Goal: Information Seeking & Learning: Learn about a topic

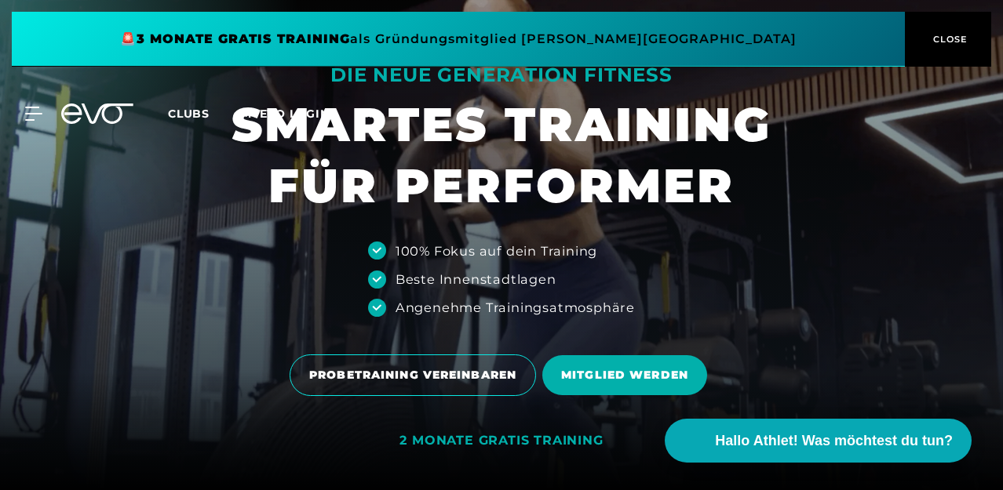
click at [931, 43] on span "CLOSE" at bounding box center [948, 39] width 38 height 14
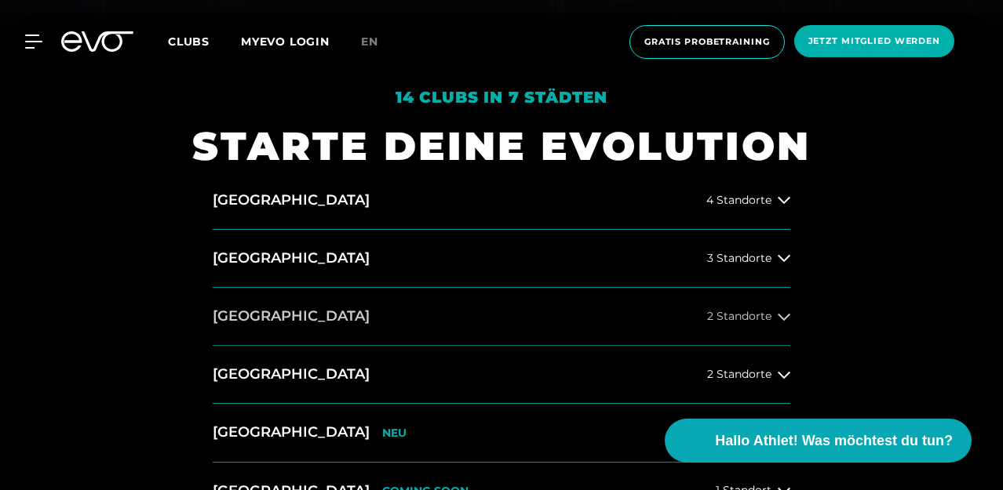
scroll to position [692, 0]
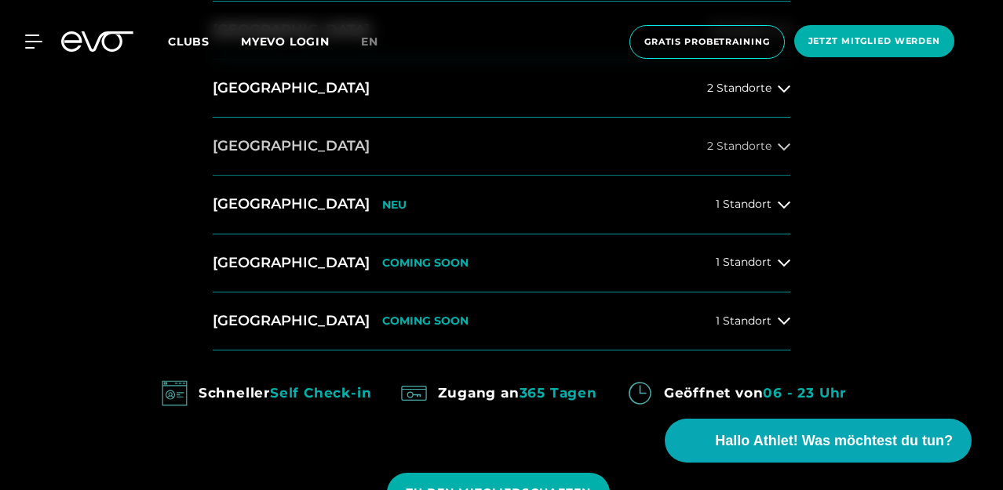
click at [749, 157] on button "[GEOGRAPHIC_DATA] 2 Standorte" at bounding box center [501, 147] width 577 height 58
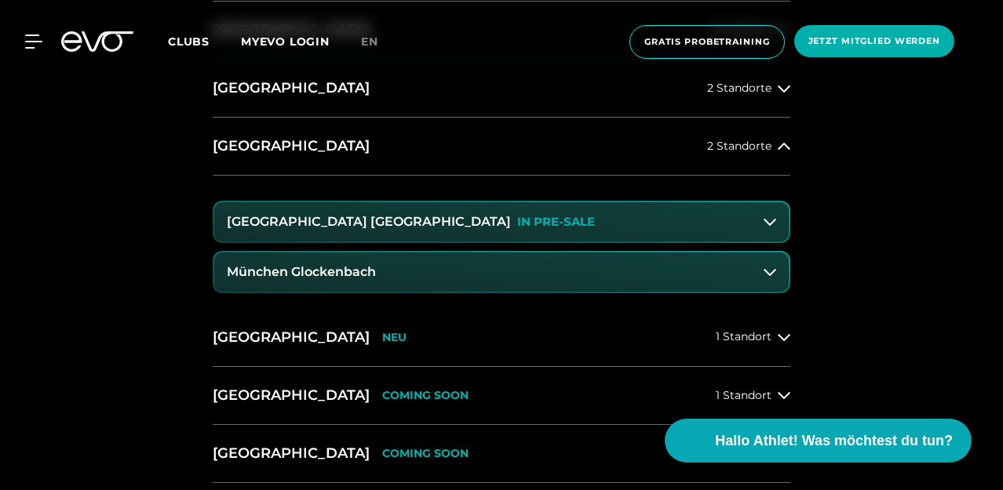
click at [373, 218] on div "[GEOGRAPHIC_DATA] Maxvorstadt IN PRE-SALE" at bounding box center [411, 222] width 368 height 14
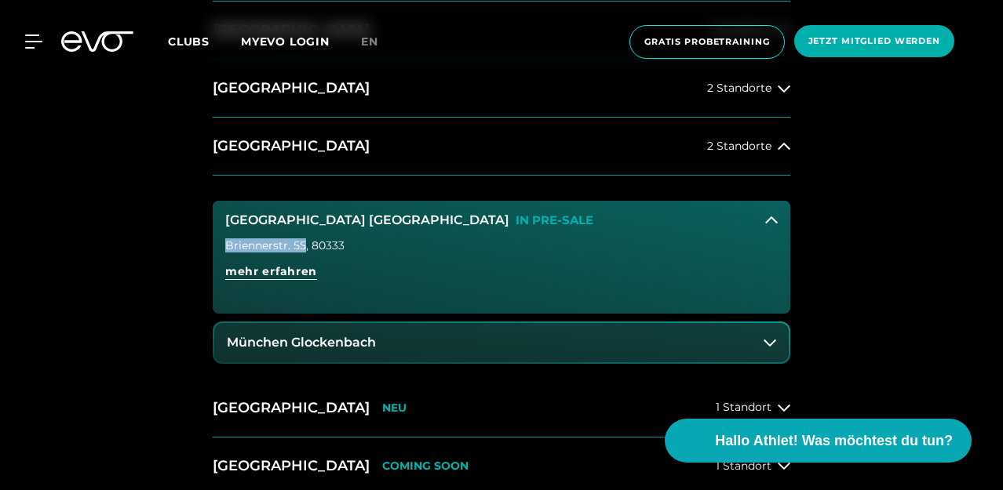
drag, startPoint x: 227, startPoint y: 239, endPoint x: 302, endPoint y: 239, distance: 75.3
click at [302, 240] on div "Briennerstr. 55 , 80333" at bounding box center [501, 245] width 552 height 11
copy div "Briennerstr. 55"
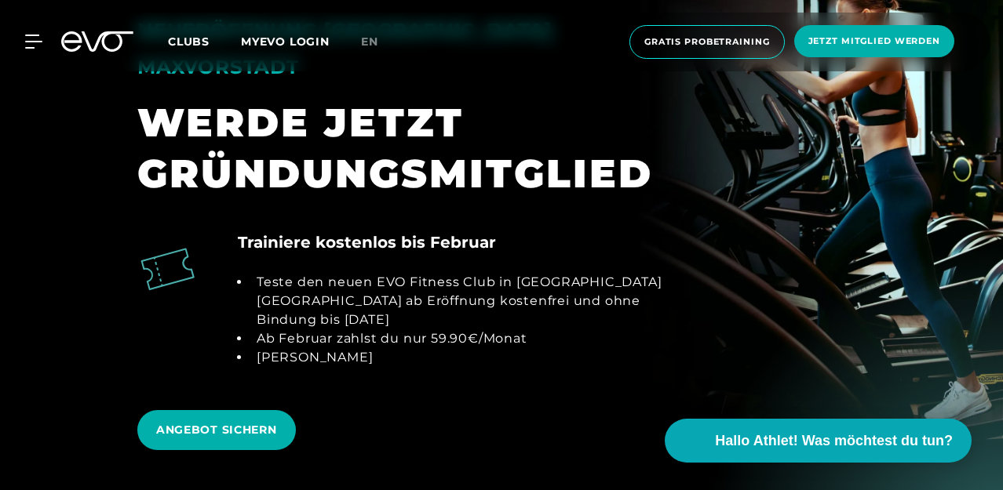
scroll to position [1596, 0]
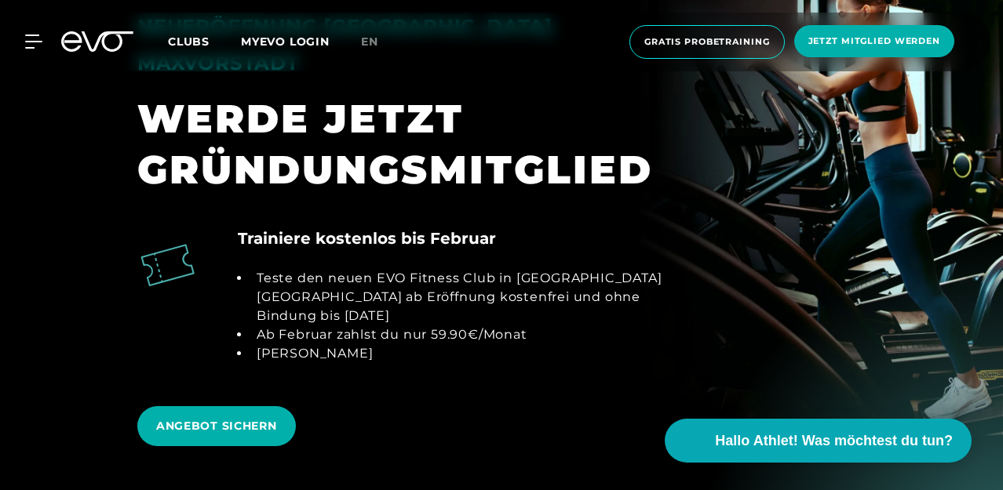
drag, startPoint x: 385, startPoint y: 191, endPoint x: 497, endPoint y: 312, distance: 164.3
click at [497, 309] on div "Trainiere kostenlos bis Februar Teste den neuen EVO Fitness Club in [GEOGRAPHIC…" at bounding box center [457, 304] width 439 height 155
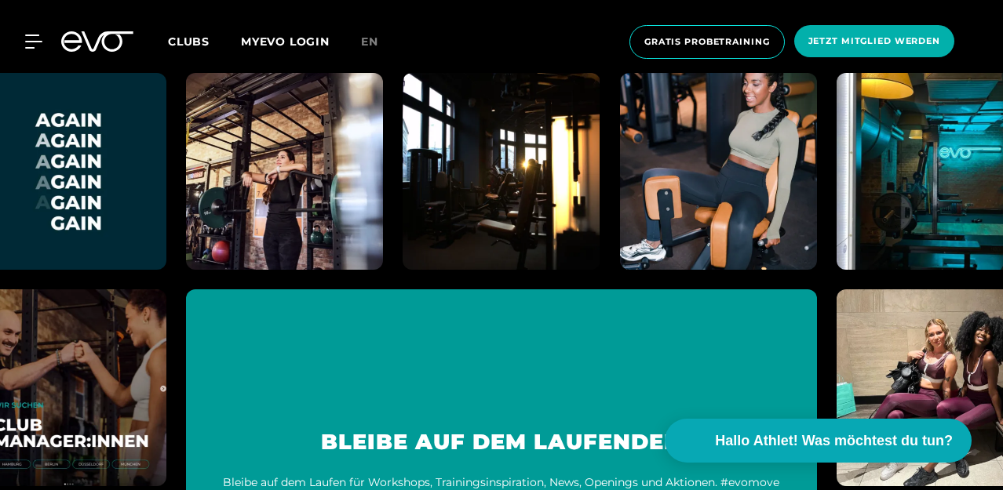
scroll to position [8634, 0]
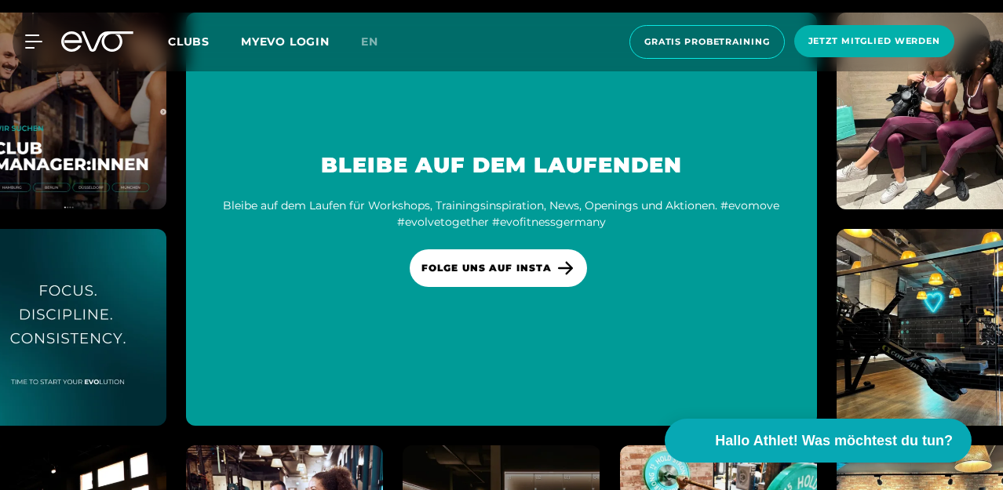
click at [199, 37] on span "Clubs" at bounding box center [189, 42] width 42 height 14
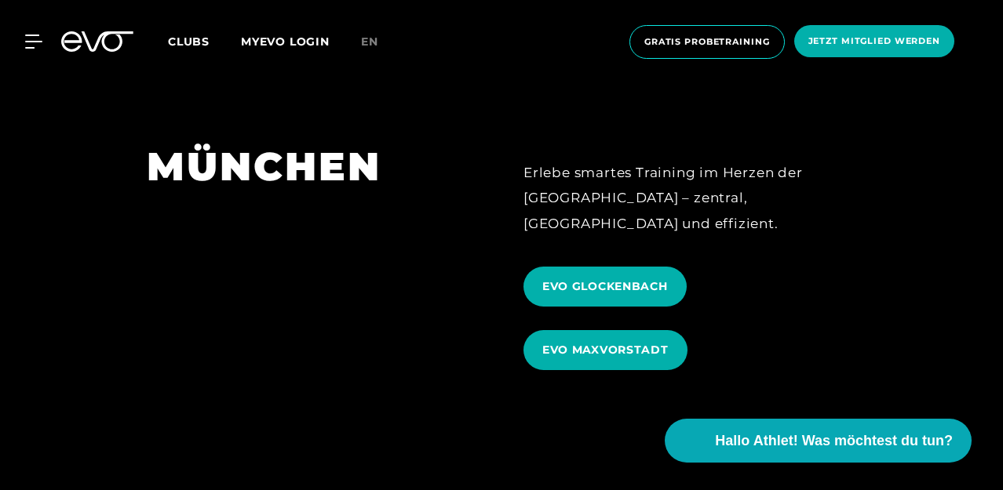
scroll to position [3941, 0]
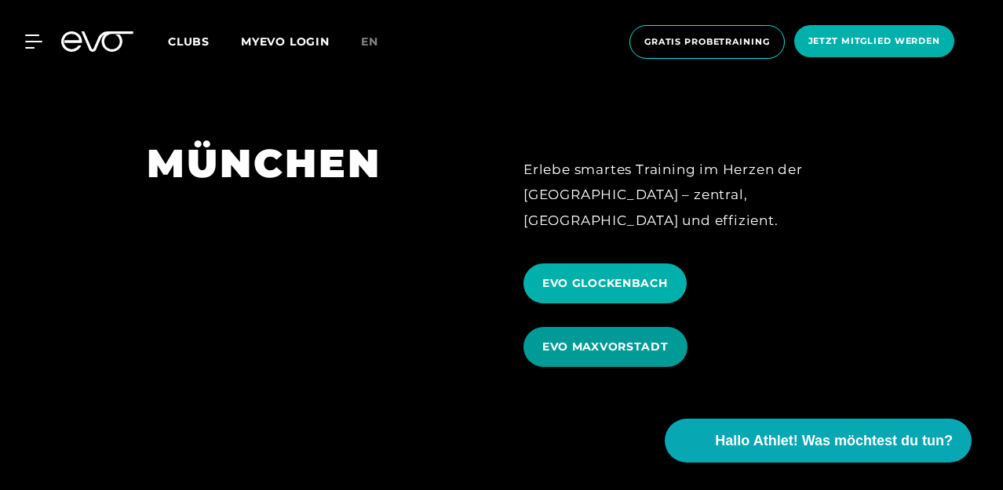
click at [602, 339] on span "EVO MAXVORSTADT" at bounding box center [605, 347] width 126 height 16
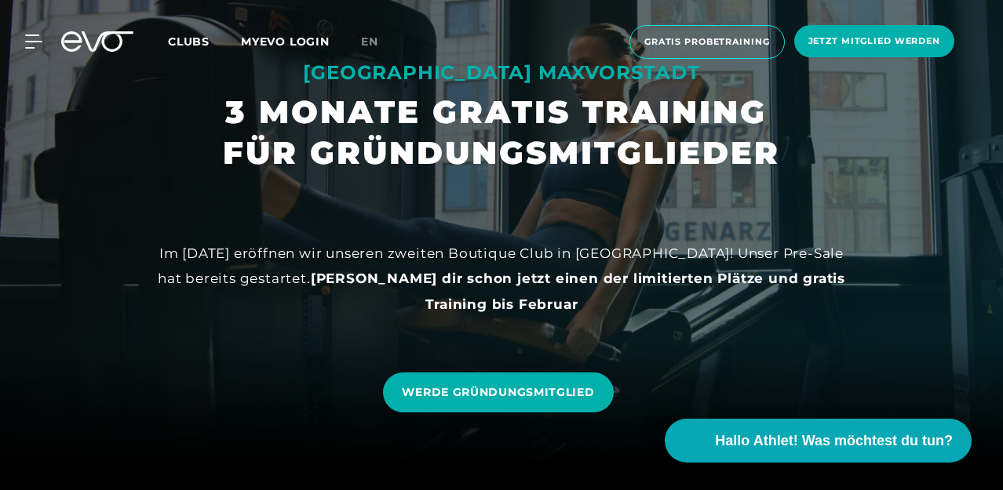
scroll to position [38, 0]
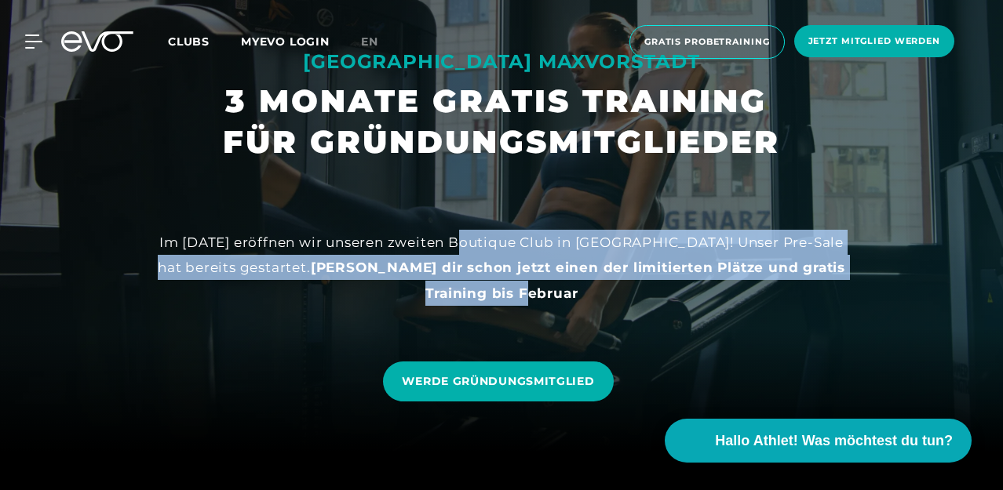
drag, startPoint x: 468, startPoint y: 250, endPoint x: 542, endPoint y: 281, distance: 80.6
click at [542, 280] on div "Im [DATE] eröffnen wir unseren zweiten Boutique Club in [GEOGRAPHIC_DATA]! Unse…" at bounding box center [501, 268] width 706 height 76
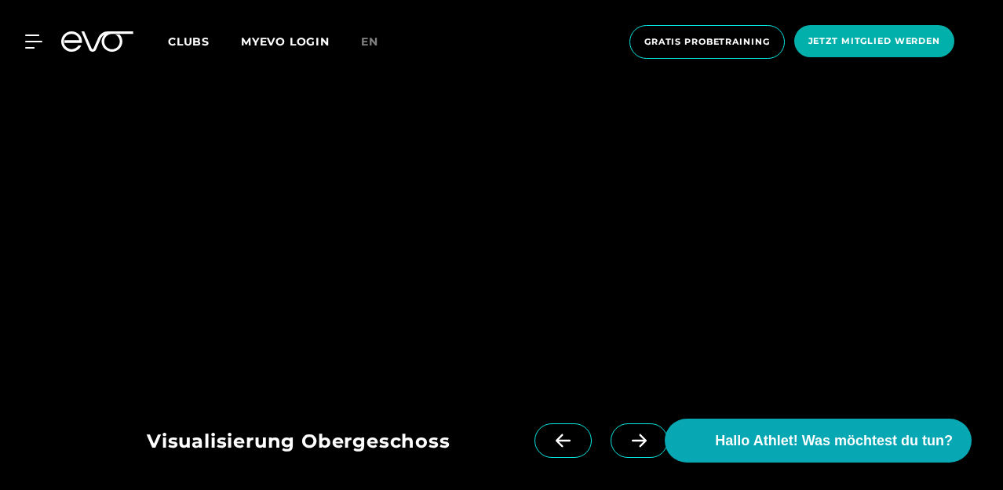
scroll to position [1936, 0]
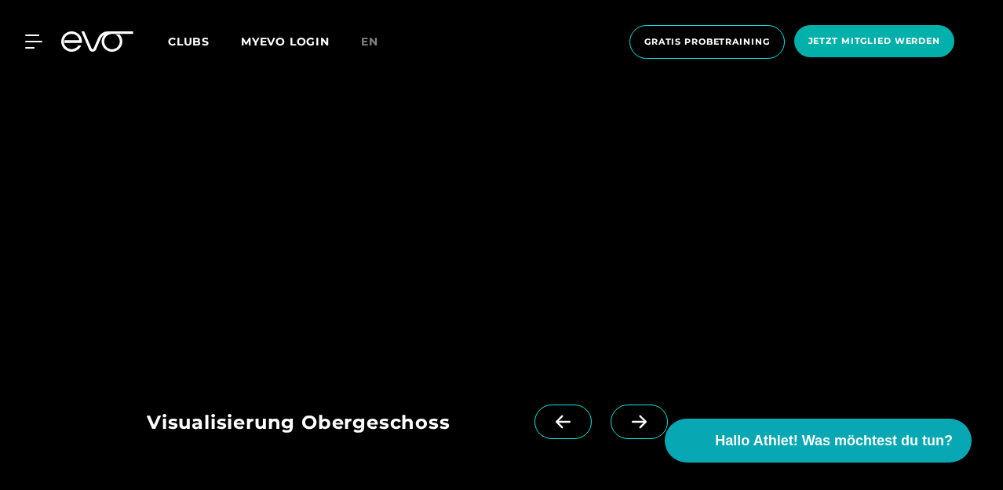
click at [636, 416] on icon at bounding box center [639, 422] width 15 height 13
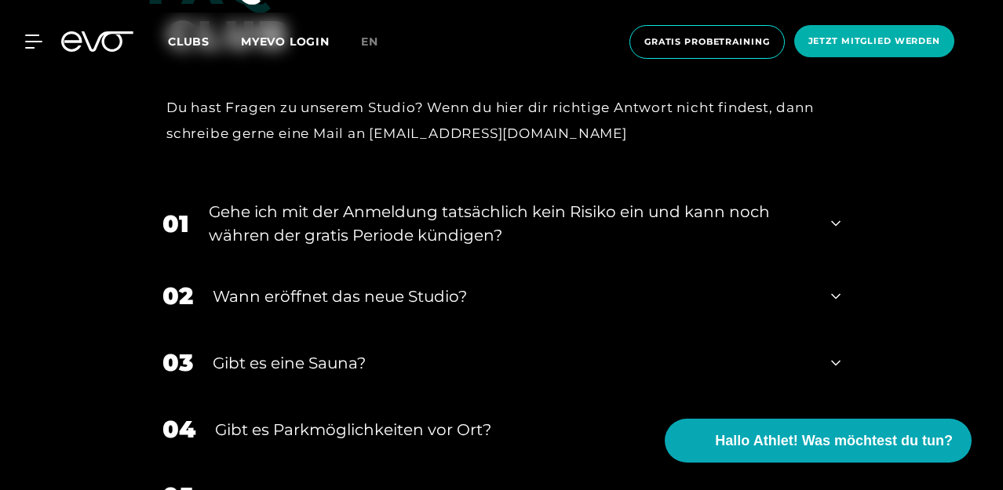
scroll to position [2866, 0]
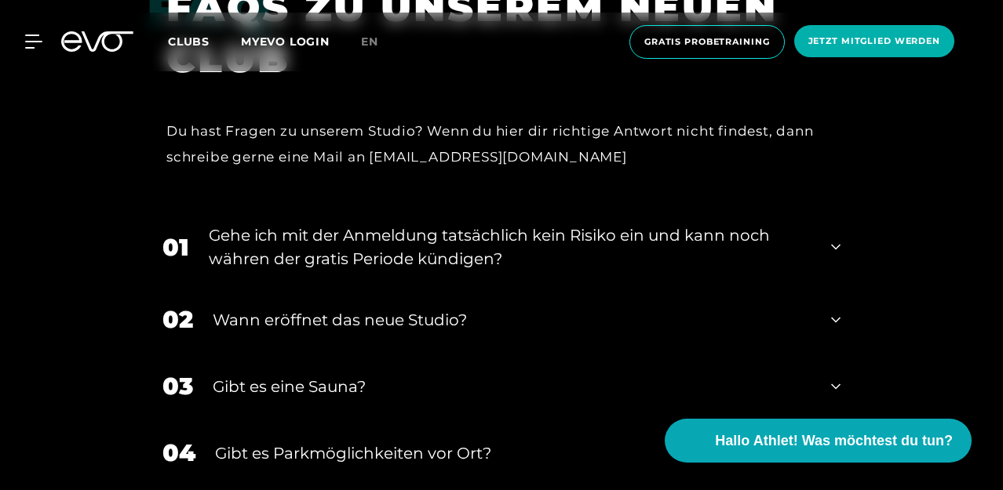
click at [482, 308] on div "Wann eröffnet das neue Studio?" at bounding box center [512, 320] width 599 height 24
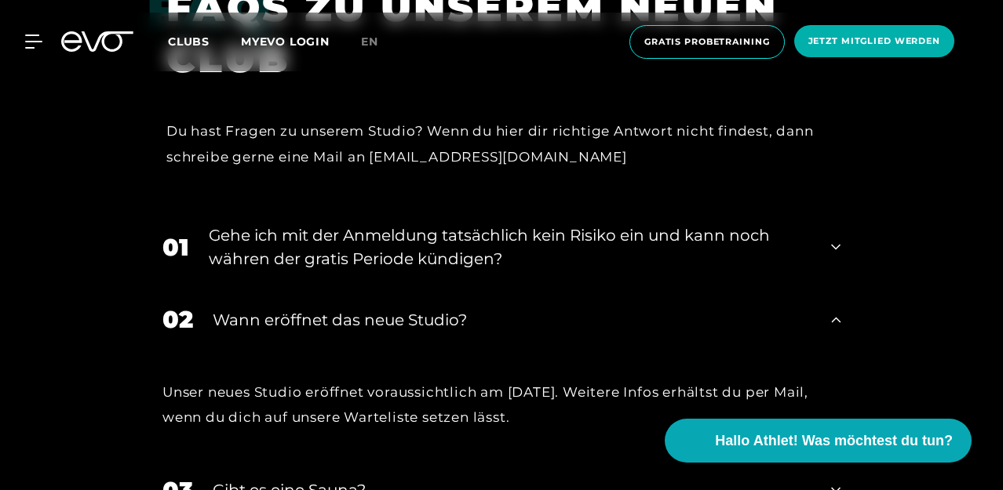
click at [481, 308] on div "Wann eröffnet das neue Studio?" at bounding box center [512, 320] width 599 height 24
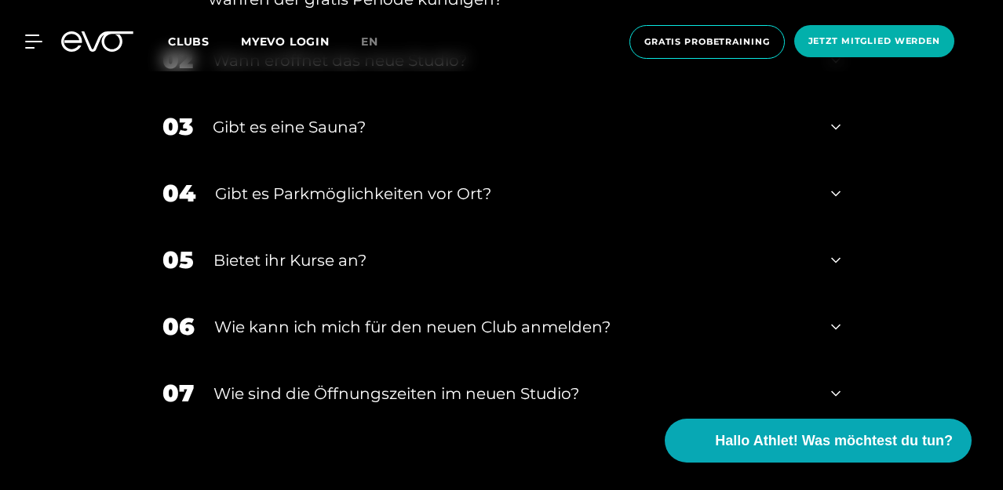
scroll to position [3129, 0]
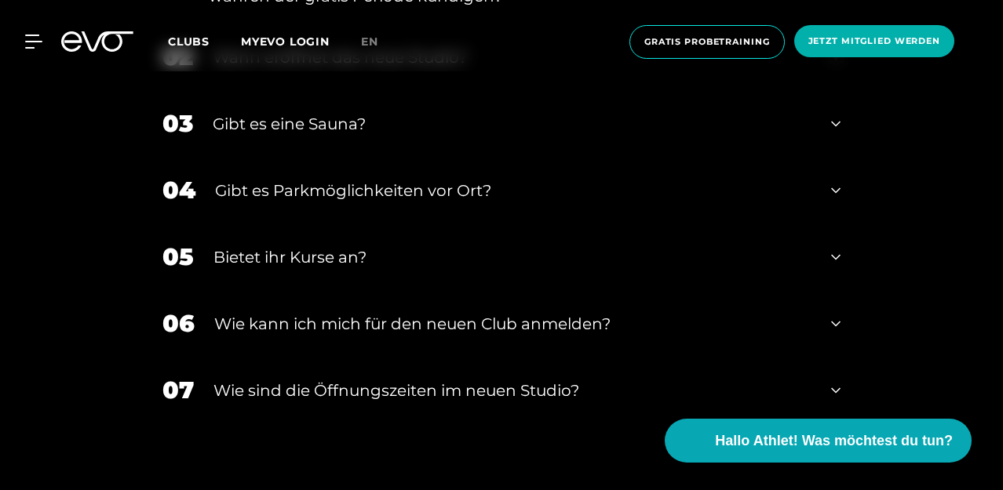
click at [400, 157] on div "04 Gibt es Parkmöglichkeiten vor Ort?" at bounding box center [501, 190] width 709 height 67
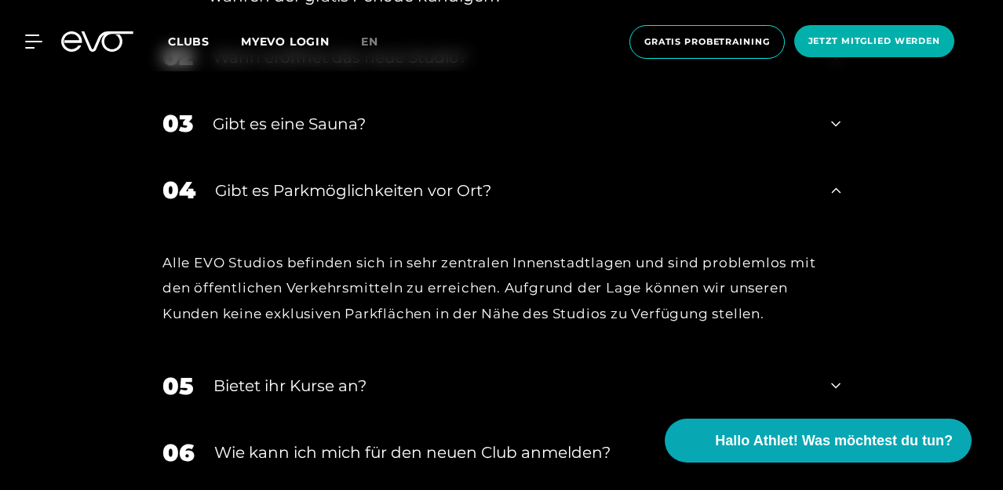
click at [400, 157] on div "04 Gibt es Parkmöglichkeiten vor Ort?" at bounding box center [501, 190] width 709 height 67
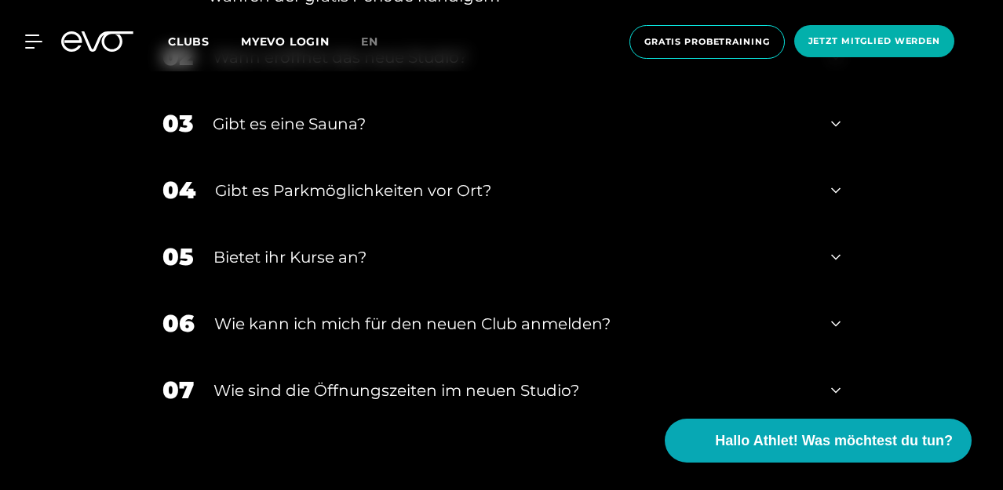
click at [348, 246] on div "Bietet ihr Kurse an?" at bounding box center [512, 258] width 598 height 24
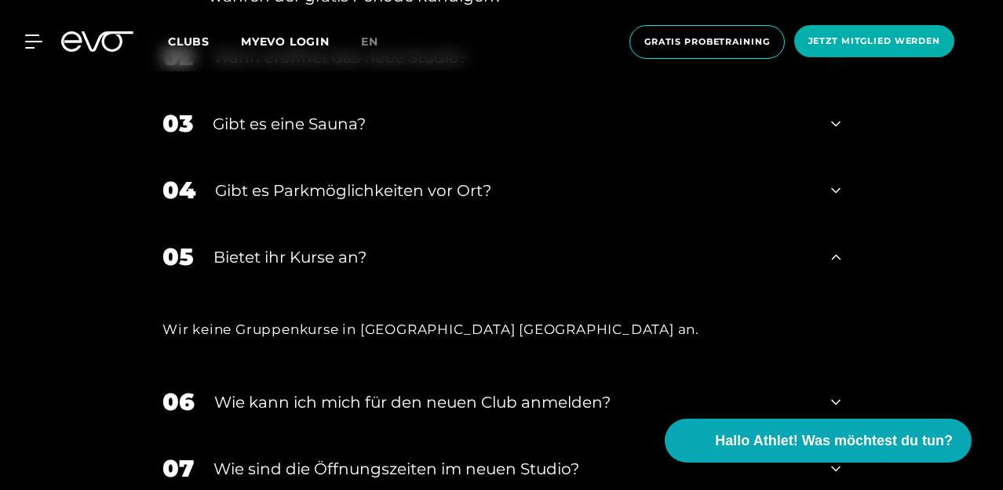
click at [348, 246] on div "Bietet ihr Kurse an?" at bounding box center [512, 258] width 598 height 24
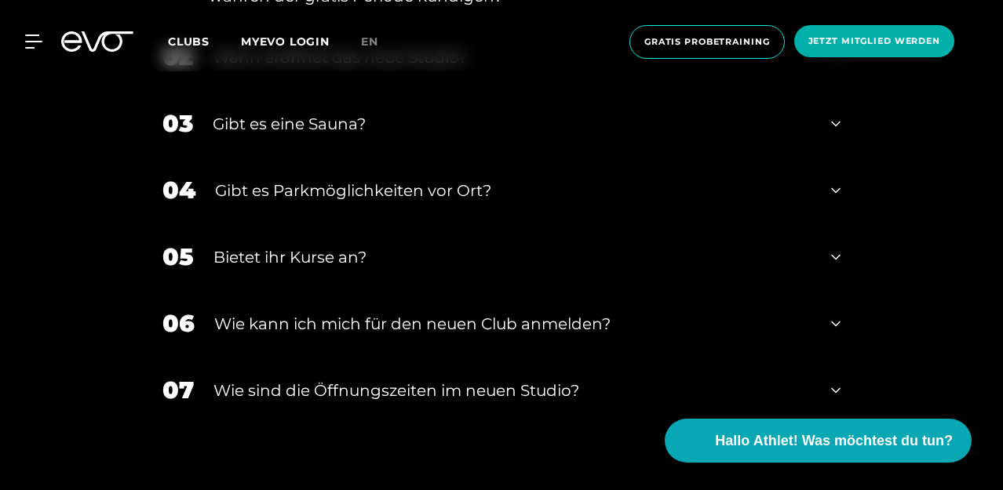
click at [369, 312] on div "Wie kann ich mich für den neuen Club anmelden?" at bounding box center [512, 324] width 597 height 24
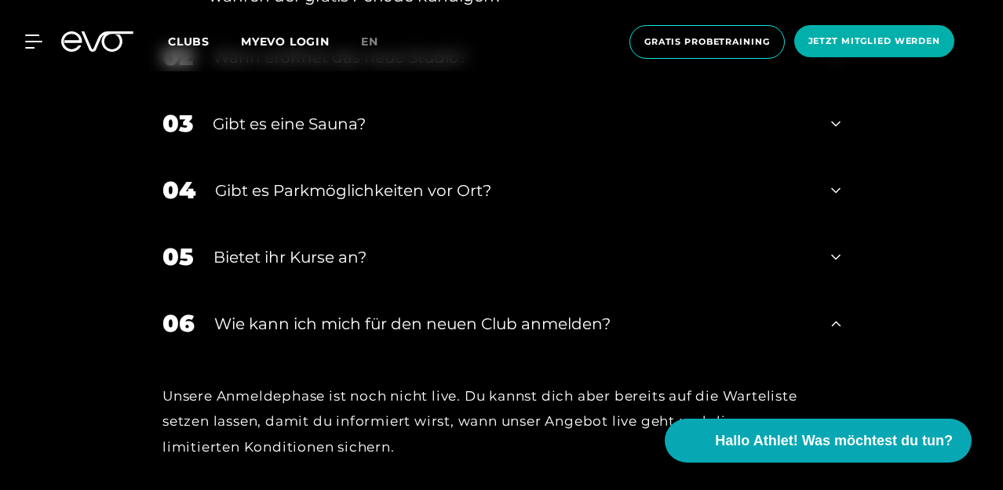
click at [369, 312] on div "Wie kann ich mich für den neuen Club anmelden?" at bounding box center [512, 324] width 597 height 24
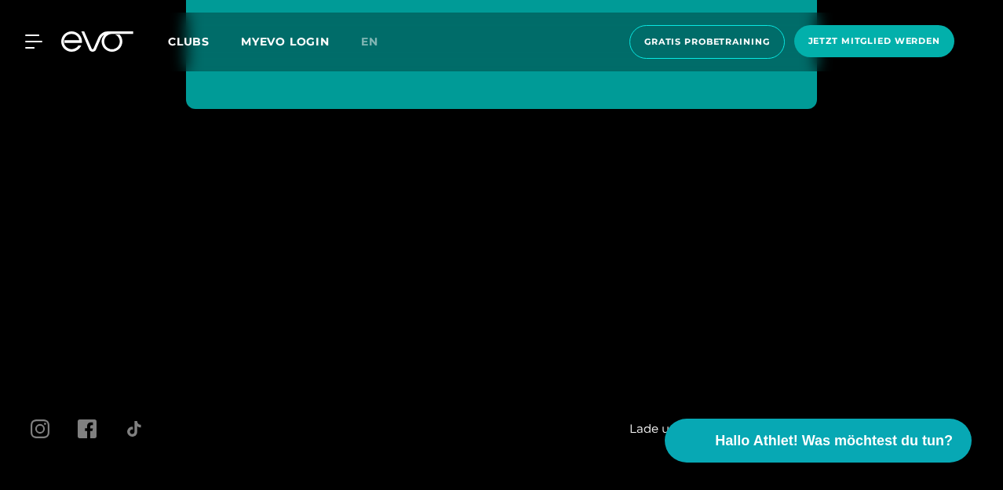
scroll to position [4222, 0]
